Goal: Information Seeking & Learning: Learn about a topic

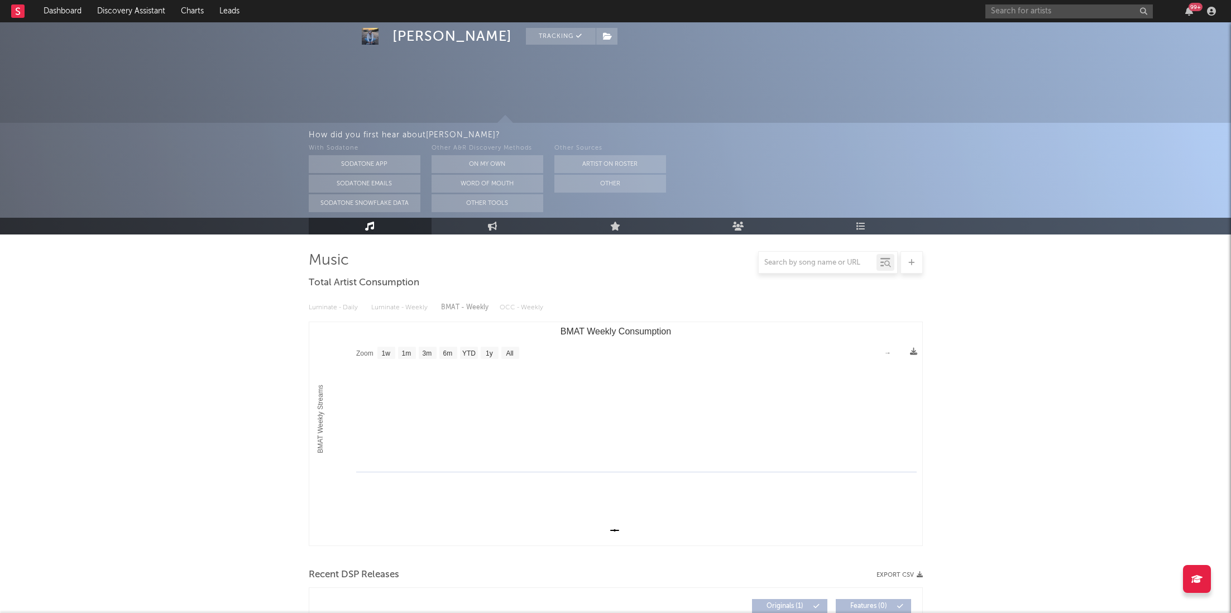
select select "1w"
select select "All"
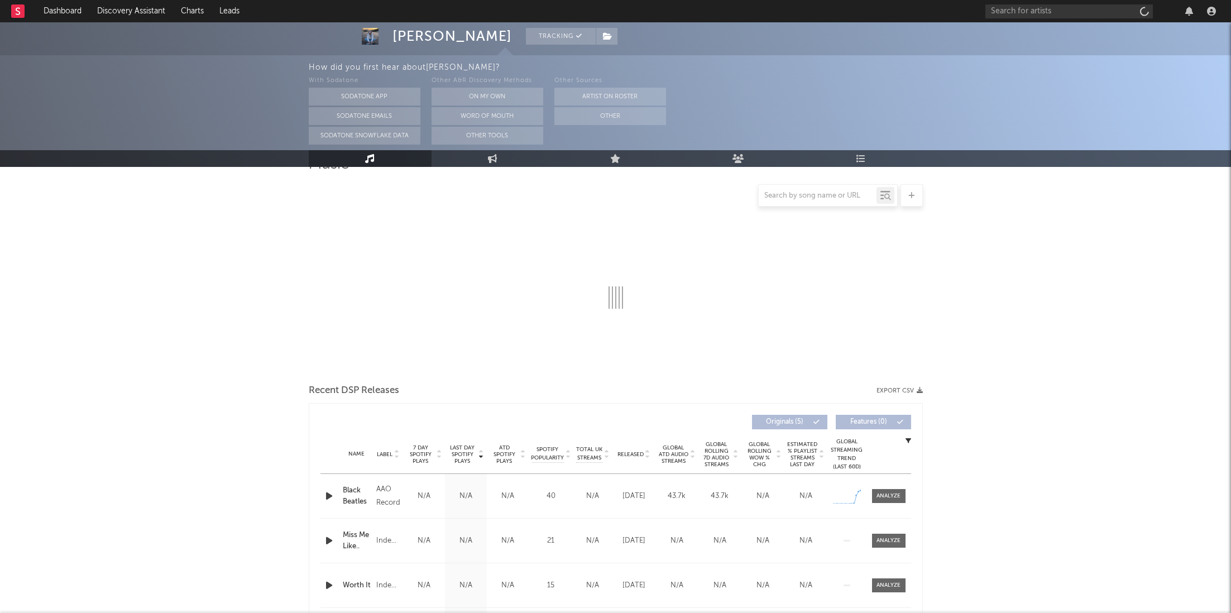
scroll to position [116, 0]
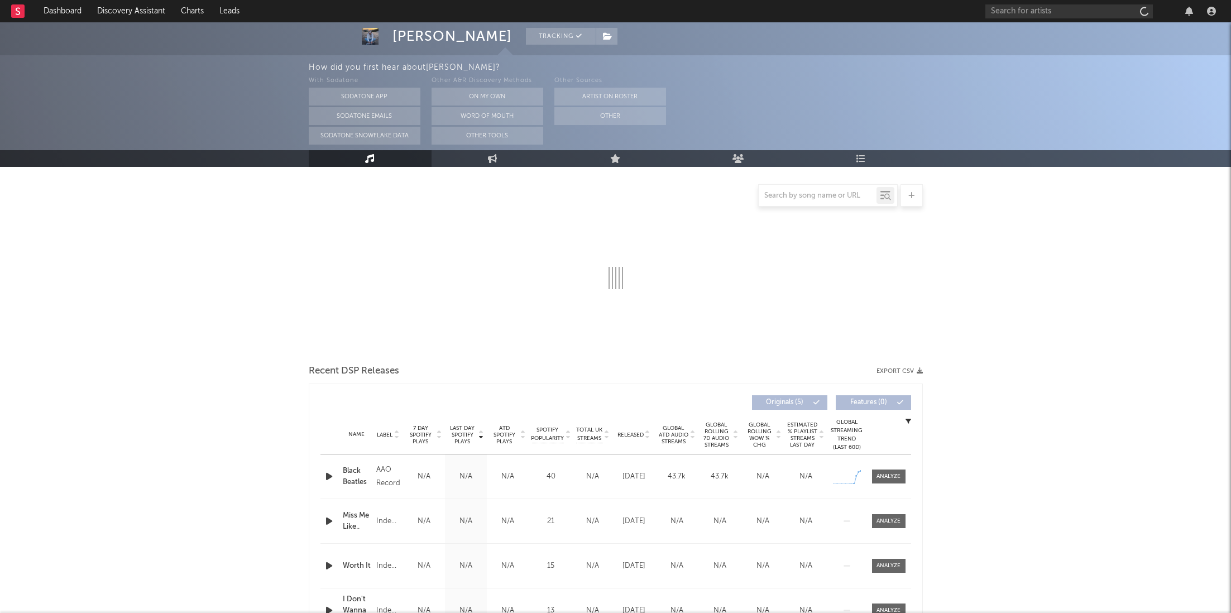
select select "1w"
